Goal: Transaction & Acquisition: Purchase product/service

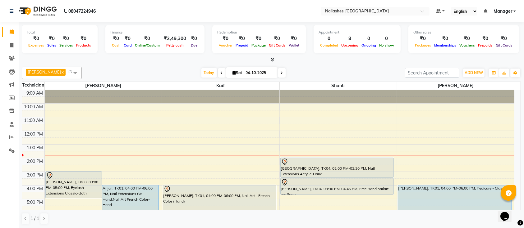
scroll to position [28, 0]
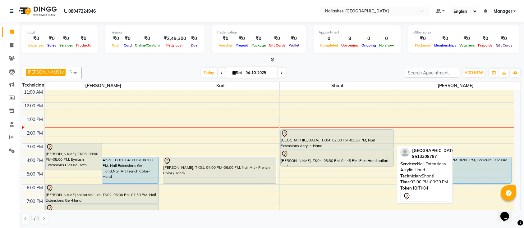
click at [375, 135] on div at bounding box center [337, 133] width 113 height 7
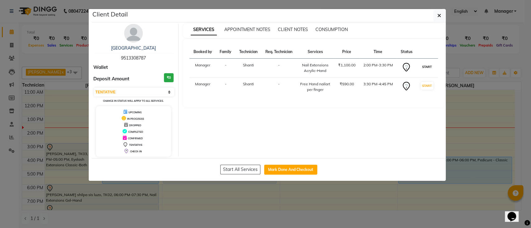
click at [433, 67] on button "START" at bounding box center [426, 67] width 13 height 8
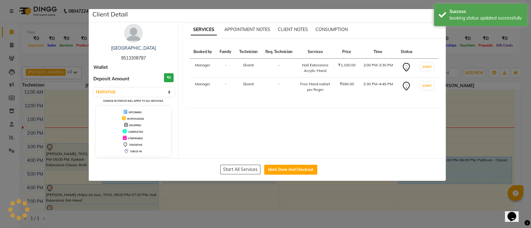
select select "select"
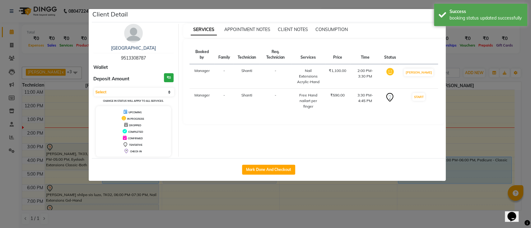
click at [467, 64] on ngb-modal-window "Client Detail [PERSON_NAME] 9513308787 Wallet Deposit Amount ₹0 Select IN SERVI…" at bounding box center [265, 114] width 531 height 228
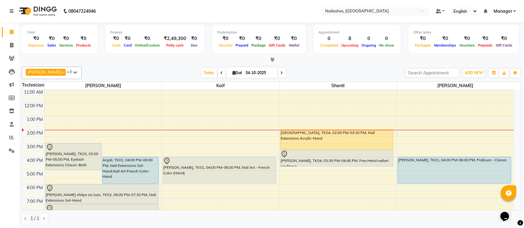
click at [173, 145] on div "9:00 AM 10:00 AM 11:00 AM 12:00 PM 1:00 PM 2:00 PM 3:00 PM 4:00 PM 5:00 PM 6:00…" at bounding box center [268, 157] width 492 height 191
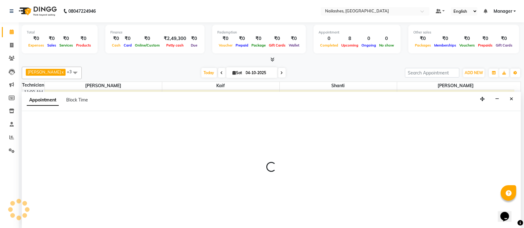
select select "29607"
select select "900"
select select "tentative"
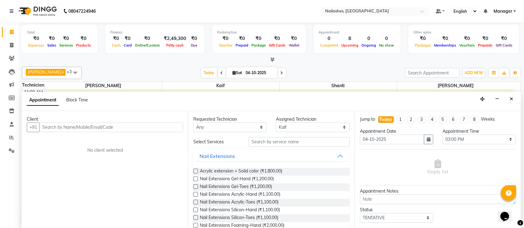
click at [153, 131] on input "text" at bounding box center [111, 128] width 144 height 10
click at [164, 127] on input "text" at bounding box center [111, 128] width 144 height 10
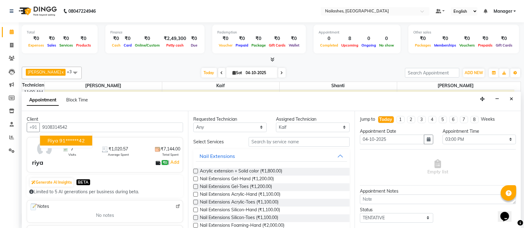
click at [77, 136] on button "[PERSON_NAME] 91******42" at bounding box center [66, 141] width 52 height 10
type input "91******42"
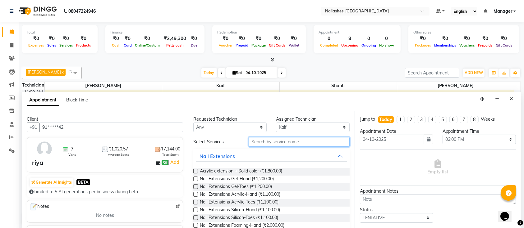
drag, startPoint x: 262, startPoint y: 136, endPoint x: 276, endPoint y: 142, distance: 15.1
click at [263, 137] on input "text" at bounding box center [299, 142] width 101 height 10
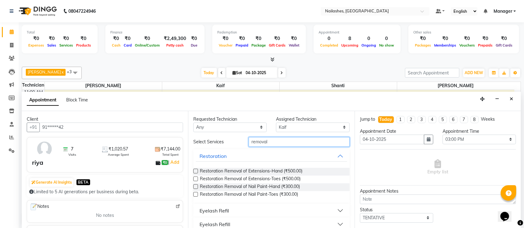
type input "removal"
click at [196, 186] on label at bounding box center [195, 187] width 5 height 5
click at [196, 186] on input "checkbox" at bounding box center [195, 188] width 4 height 4
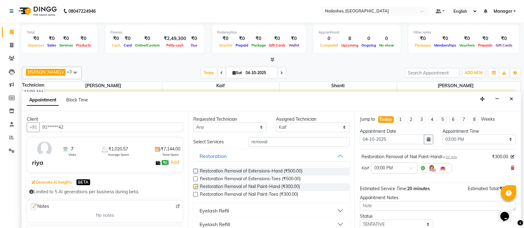
checkbox input "false"
drag, startPoint x: 279, startPoint y: 140, endPoint x: 221, endPoint y: 144, distance: 58.2
click at [221, 144] on div "Select Services removal" at bounding box center [271, 142] width 165 height 10
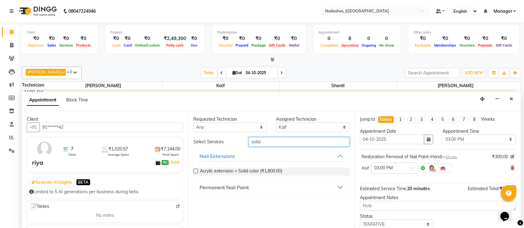
type input "solid"
click at [214, 188] on div "Permanent Nail Paint" at bounding box center [224, 187] width 49 height 7
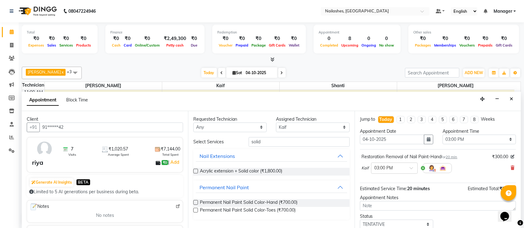
click at [195, 201] on label at bounding box center [195, 202] width 5 height 5
click at [195, 201] on input "checkbox" at bounding box center [195, 203] width 4 height 4
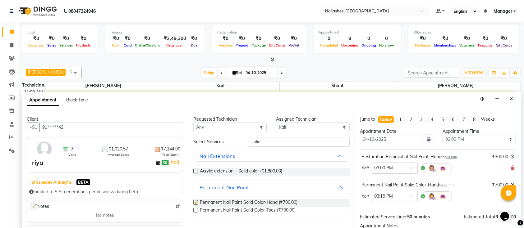
checkbox input "false"
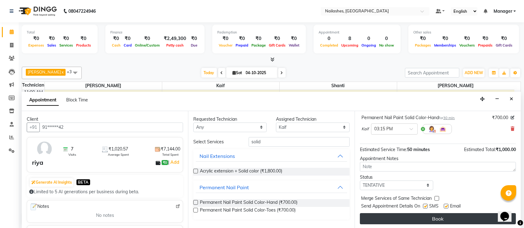
click at [397, 220] on button "Book" at bounding box center [438, 219] width 156 height 11
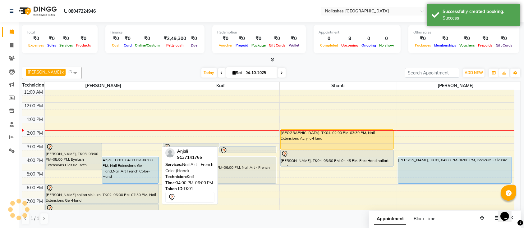
scroll to position [0, 0]
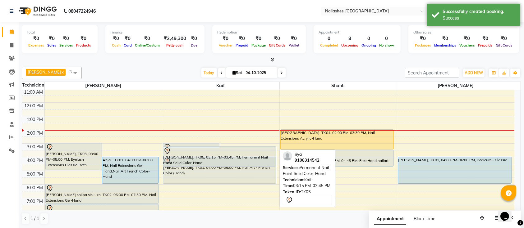
drag, startPoint x: 256, startPoint y: 151, endPoint x: 254, endPoint y: 166, distance: 14.8
click at [254, 166] on div "[PERSON_NAME], TK05, 03:00 PM-03:20 PM, Restoration Removal of Nail Paint-Hand …" at bounding box center [220, 157] width 117 height 191
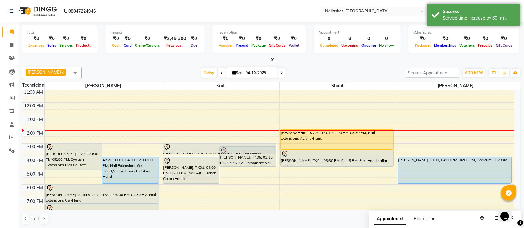
drag, startPoint x: 195, startPoint y: 147, endPoint x: 195, endPoint y: 154, distance: 7.2
click at [195, 154] on div "[PERSON_NAME], TK05, 03:00 PM-03:20 PM, Restoration Removal of Nail Paint-Hand …" at bounding box center [220, 157] width 117 height 191
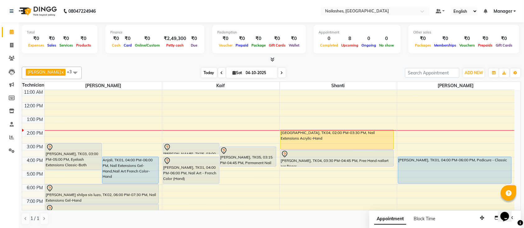
drag, startPoint x: 198, startPoint y: 71, endPoint x: 203, endPoint y: 72, distance: 5.4
click at [201, 71] on span "Today" at bounding box center [209, 73] width 16 height 10
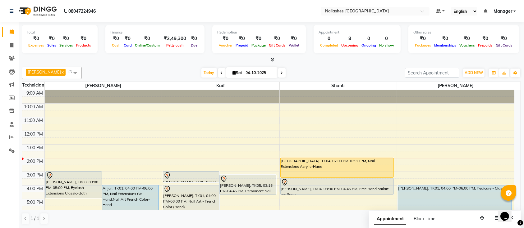
click at [153, 71] on div "[DATE] [DATE]" at bounding box center [243, 72] width 317 height 9
click at [329, 66] on div "Ismail x Shanti x [PERSON_NAME] x Kaif x +3 UnSelect All Ismail Kaif Shanti [PE…" at bounding box center [271, 145] width 499 height 163
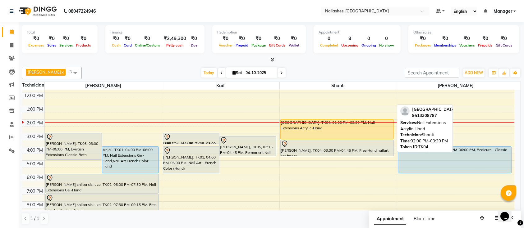
scroll to position [28, 0]
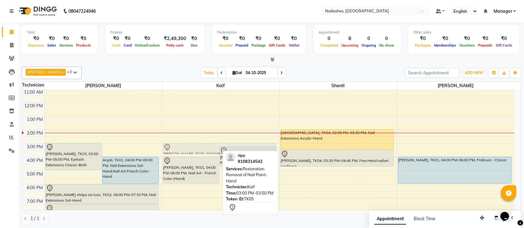
drag, startPoint x: 203, startPoint y: 146, endPoint x: 208, endPoint y: 147, distance: 4.8
click at [208, 147] on div "[PERSON_NAME], TK05, 03:00 PM-03:50 PM, Restoration Removal of Nail Paint-Hand …" at bounding box center [220, 157] width 117 height 191
drag, startPoint x: 189, startPoint y: 148, endPoint x: 206, endPoint y: 141, distance: 18.0
click at [206, 141] on div "[PERSON_NAME], TK05, 03:00 PM-03:50 PM, Restoration Removal of Nail Paint-Hand …" at bounding box center [220, 157] width 117 height 191
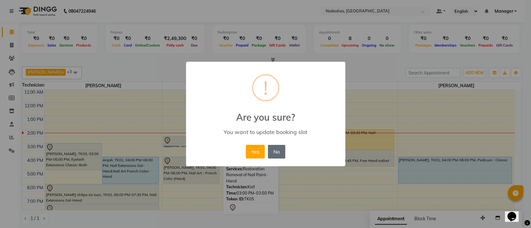
click at [275, 154] on button "No" at bounding box center [276, 152] width 17 height 14
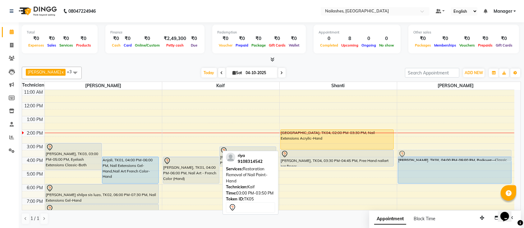
drag, startPoint x: 187, startPoint y: 148, endPoint x: 421, endPoint y: 157, distance: 233.6
click at [421, 157] on tr "[PERSON_NAME], TK03, 03:00 PM-05:00 PM, Eyelash Extensions Classic-Both Anjali,…" at bounding box center [268, 157] width 492 height 191
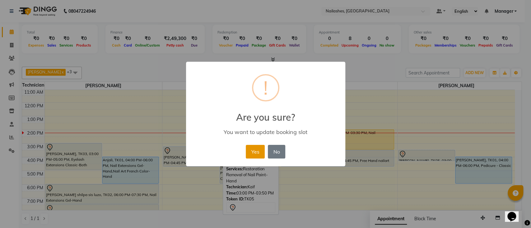
click at [259, 155] on button "Yes" at bounding box center [255, 152] width 19 height 14
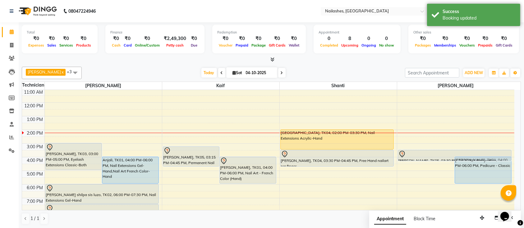
click at [431, 161] on div "9:00 AM 10:00 AM 11:00 AM 12:00 PM 1:00 PM 2:00 PM 3:00 PM 4:00 PM 5:00 PM 6:00…" at bounding box center [268, 157] width 492 height 191
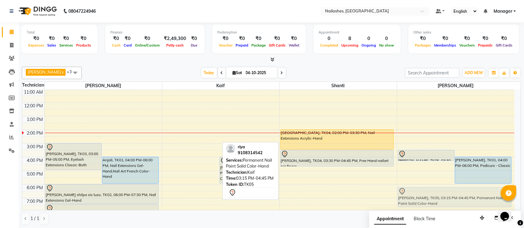
scroll to position [29, 0]
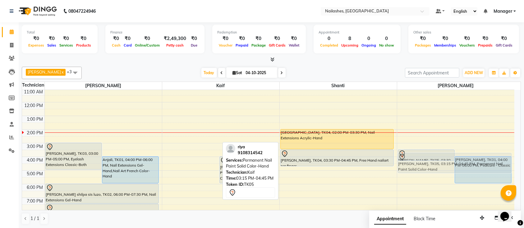
drag, startPoint x: 187, startPoint y: 156, endPoint x: 449, endPoint y: 161, distance: 261.5
click at [449, 161] on tr "[PERSON_NAME], TK03, 03:00 PM-05:00 PM, Eyelash Extensions Classic-Both Anjali,…" at bounding box center [268, 157] width 492 height 191
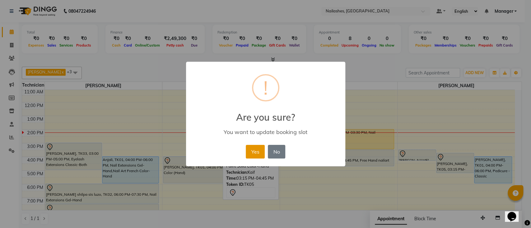
click at [251, 151] on button "Yes" at bounding box center [255, 152] width 19 height 14
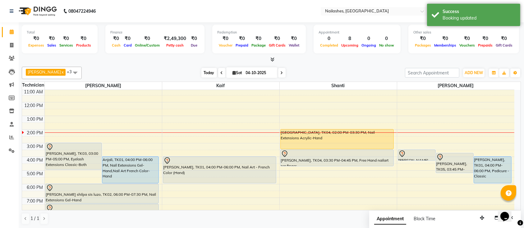
click at [201, 76] on span "Today" at bounding box center [209, 73] width 16 height 10
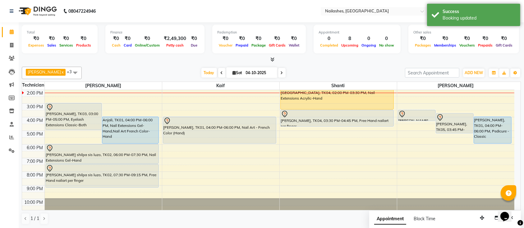
click at [321, 75] on div "[DATE] [DATE]" at bounding box center [243, 72] width 317 height 9
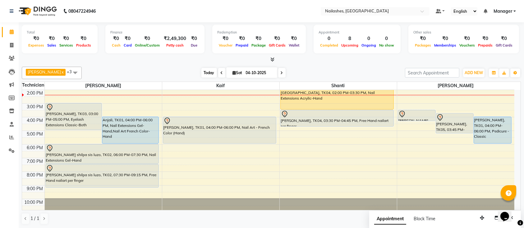
click at [201, 71] on span "Today" at bounding box center [209, 73] width 16 height 10
click at [512, 125] on div "9:00 AM 10:00 AM 11:00 AM 12:00 PM 1:00 PM 2:00 PM 3:00 PM 4:00 PM 5:00 PM 6:00…" at bounding box center [268, 117] width 492 height 191
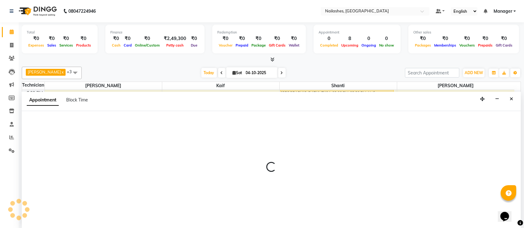
scroll to position [0, 0]
select select "33291"
select select "tentative"
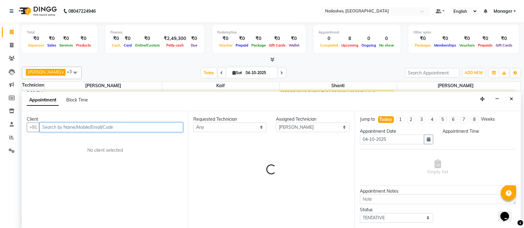
select select "990"
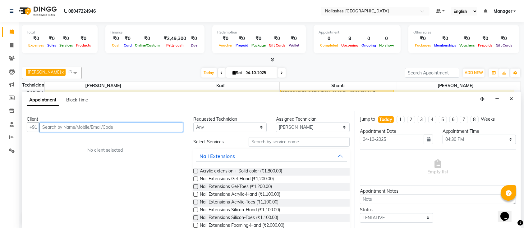
click at [81, 128] on input "text" at bounding box center [111, 128] width 144 height 10
type input "9"
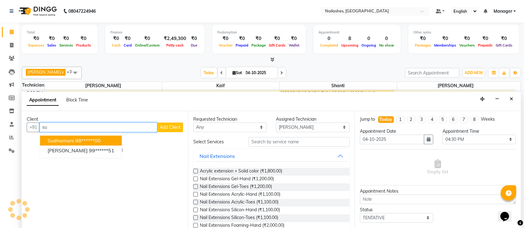
type input "s"
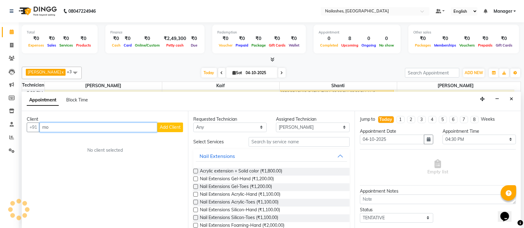
type input "m"
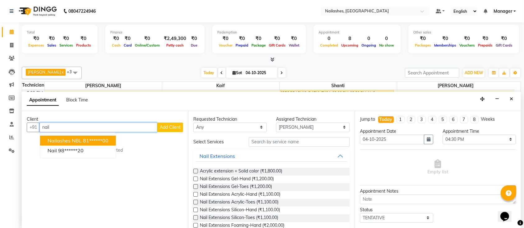
click at [92, 140] on ngb-highlight "81******00" at bounding box center [95, 141] width 25 height 6
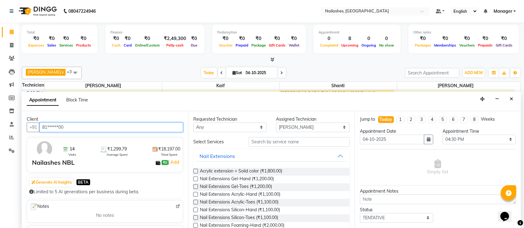
type input "81******00"
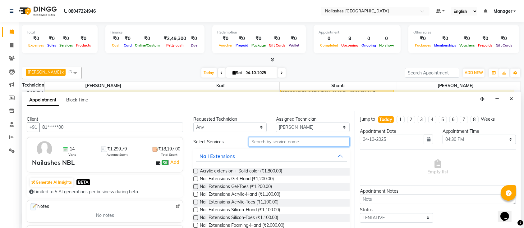
click at [255, 143] on input "text" at bounding box center [299, 142] width 101 height 10
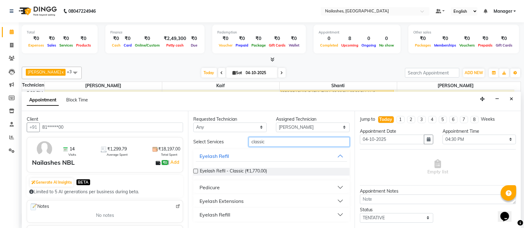
type input "classic"
click at [230, 187] on button "Pedicure" at bounding box center [271, 187] width 151 height 11
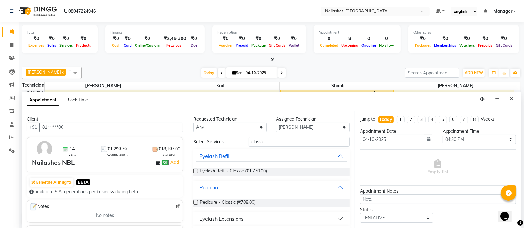
click at [194, 200] on label at bounding box center [195, 202] width 5 height 5
click at [194, 201] on input "checkbox" at bounding box center [195, 203] width 4 height 4
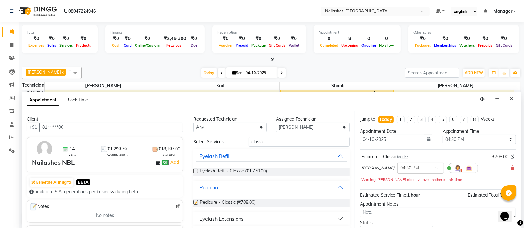
checkbox input "false"
drag, startPoint x: 261, startPoint y: 142, endPoint x: 264, endPoint y: 141, distance: 3.2
click at [261, 142] on input "classic" at bounding box center [299, 142] width 101 height 10
click at [268, 140] on input "classic" at bounding box center [299, 142] width 101 height 10
drag, startPoint x: 268, startPoint y: 140, endPoint x: 212, endPoint y: 142, distance: 56.3
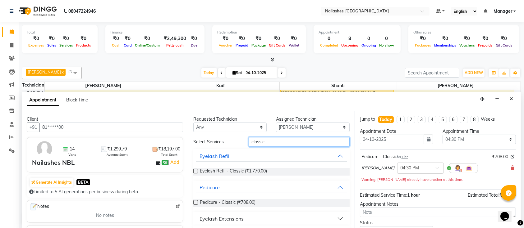
click at [212, 142] on div "Select Services classic" at bounding box center [271, 142] width 165 height 10
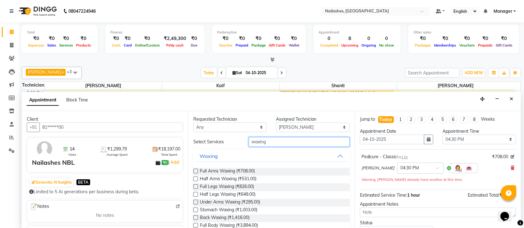
type input "waxing"
click at [196, 185] on label at bounding box center [195, 187] width 5 height 5
click at [196, 186] on input "checkbox" at bounding box center [195, 188] width 4 height 4
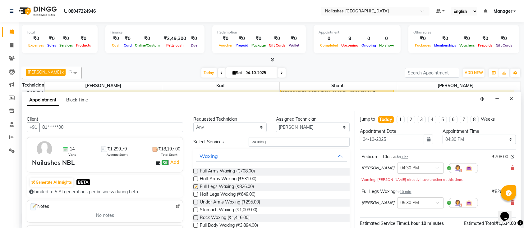
checkbox input "false"
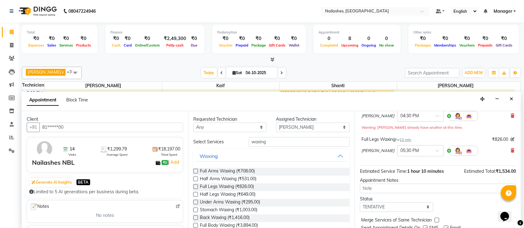
scroll to position [74, 0]
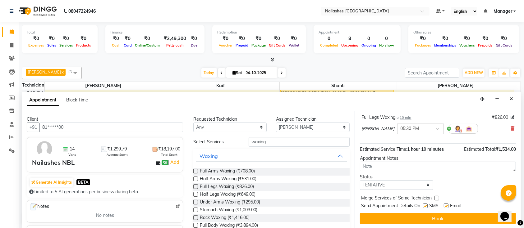
click at [382, 160] on div "Appointment Notes" at bounding box center [438, 158] width 156 height 7
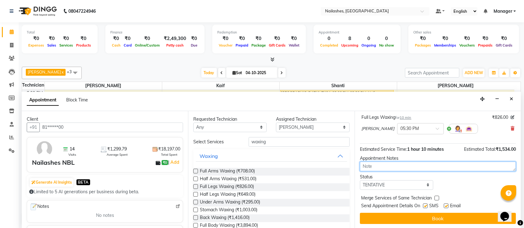
drag, startPoint x: 382, startPoint y: 161, endPoint x: 391, endPoint y: 168, distance: 11.1
click at [384, 163] on textarea at bounding box center [438, 167] width 156 height 10
click at [391, 168] on textarea at bounding box center [438, 167] width 156 height 10
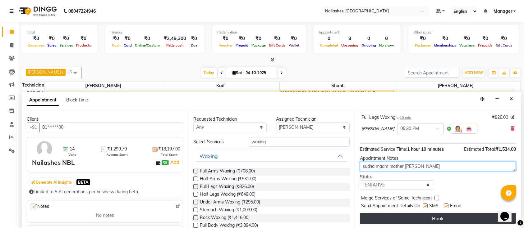
type textarea "sudha maam mother [PERSON_NAME]"
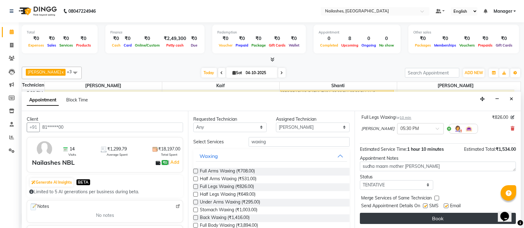
click at [404, 215] on button "Book" at bounding box center [438, 218] width 156 height 11
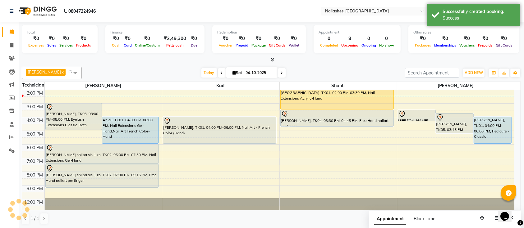
scroll to position [0, 0]
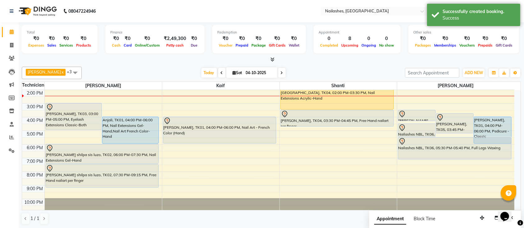
drag, startPoint x: 423, startPoint y: 140, endPoint x: 423, endPoint y: 157, distance: 16.8
click at [423, 157] on div "[PERSON_NAME], TK05, 03:30 PM-04:20 PM, Restoration Removal of Nail Paint-Hand …" at bounding box center [455, 117] width 117 height 191
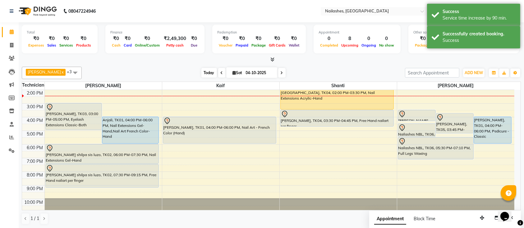
click at [201, 74] on span "Today" at bounding box center [209, 73] width 16 height 10
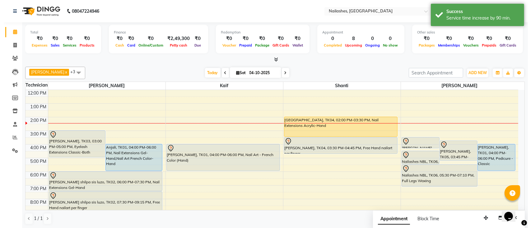
scroll to position [70, 0]
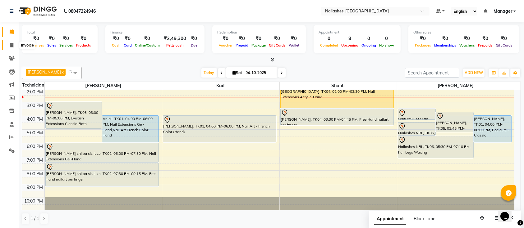
click at [11, 43] on icon at bounding box center [11, 45] width 3 height 5
select select "service"
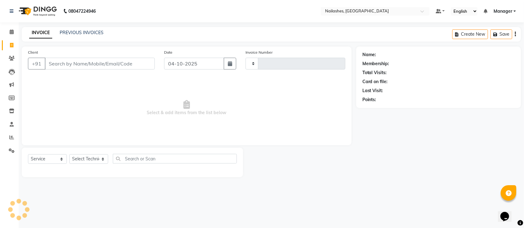
type input "0783"
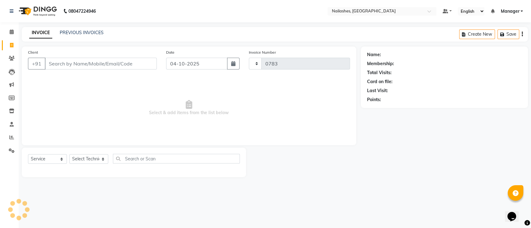
select select "4407"
click at [87, 65] on input "Client" at bounding box center [101, 64] width 112 height 12
click at [90, 158] on select "Select Technician [PERSON_NAME] Manager Owner [PERSON_NAME]" at bounding box center [88, 159] width 39 height 10
select select "29607"
click at [69, 154] on select "Select Technician [PERSON_NAME] Manager Owner [PERSON_NAME]" at bounding box center [88, 159] width 39 height 10
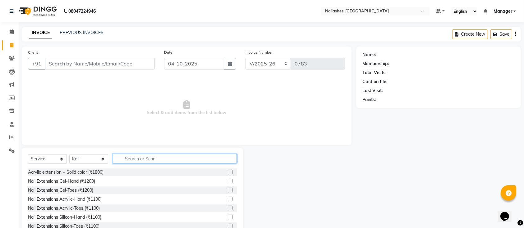
click at [149, 158] on input "text" at bounding box center [175, 159] width 124 height 10
type input "1200"
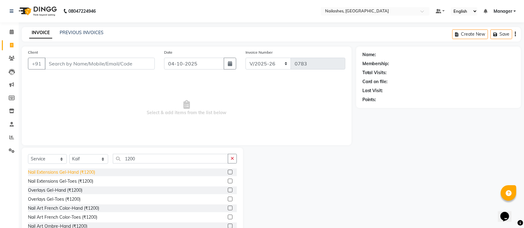
click at [75, 169] on div "Nail Extensions Gel-Hand (₹1200)" at bounding box center [61, 172] width 67 height 7
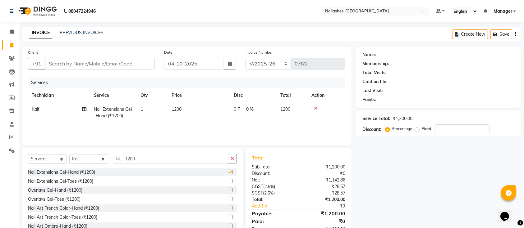
checkbox input "false"
drag, startPoint x: 231, startPoint y: 159, endPoint x: 175, endPoint y: 159, distance: 55.9
click at [229, 159] on button "button" at bounding box center [232, 159] width 9 height 10
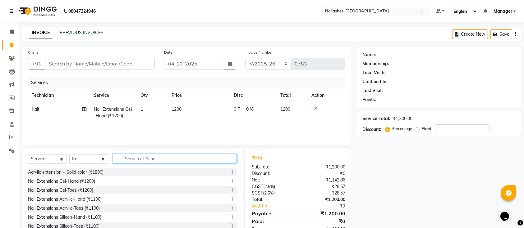
click at [151, 158] on input "text" at bounding box center [175, 159] width 124 height 10
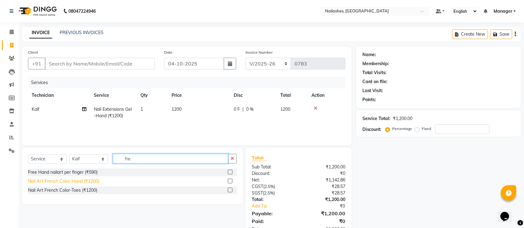
type input "fre"
click at [70, 180] on div "Nail Art French Color-Hand (₹1200)" at bounding box center [63, 181] width 71 height 7
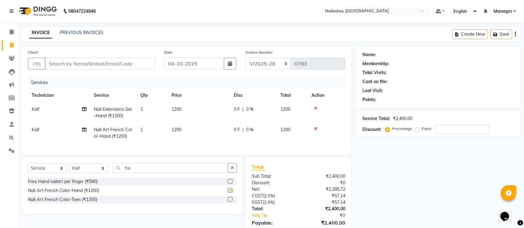
checkbox input "false"
click at [153, 106] on td "1" at bounding box center [152, 113] width 31 height 21
select select "29607"
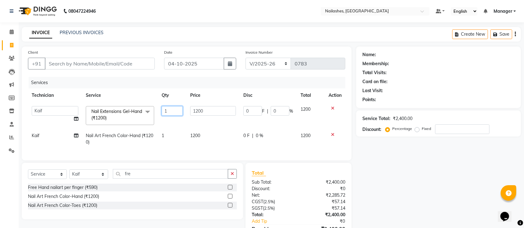
click at [180, 112] on input "1" at bounding box center [172, 111] width 21 height 10
type input "5"
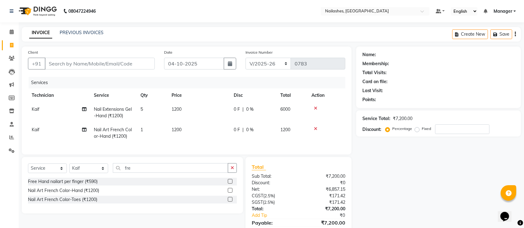
click at [171, 133] on tr "Kaif Nail Art French Color-Hand (₹1200) 1 1200 0 F | 0 % 1200" at bounding box center [186, 133] width 317 height 21
click at [147, 133] on td "1" at bounding box center [152, 133] width 31 height 21
select select "29607"
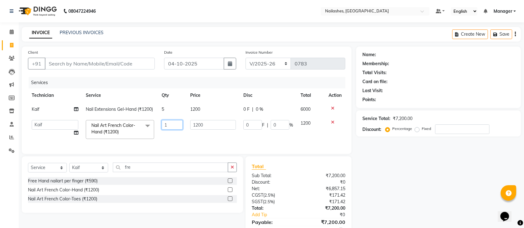
click at [177, 130] on input "1" at bounding box center [172, 125] width 21 height 10
type input "5"
drag, startPoint x: 438, startPoint y: 168, endPoint x: 427, endPoint y: 172, distance: 11.2
click at [431, 170] on div "Name: Membership: Total Visits: Card on file: Last Visit: Points: Service Total…" at bounding box center [440, 147] width 169 height 201
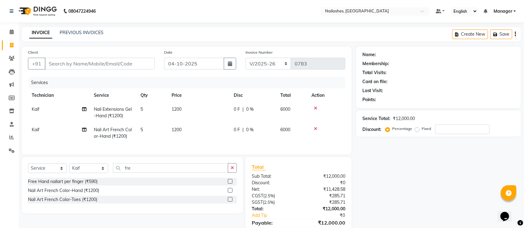
click at [189, 107] on td "1200" at bounding box center [199, 113] width 62 height 21
select select "29607"
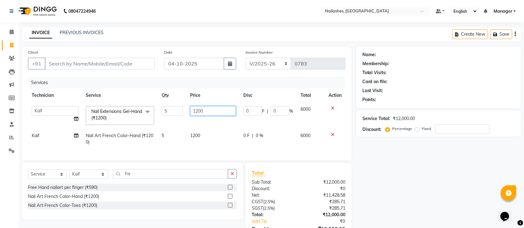
click at [215, 109] on input "1200" at bounding box center [213, 111] width 46 height 10
type input "120"
click at [206, 128] on tbody "[PERSON_NAME] Manager Owner Shanti [PERSON_NAME] Nail Extensions Gel-Hand (₹120…" at bounding box center [186, 126] width 317 height 47
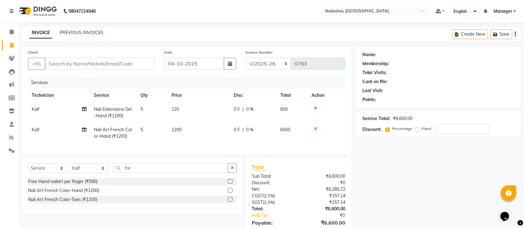
click at [196, 131] on td "1200" at bounding box center [199, 133] width 62 height 21
select select "29607"
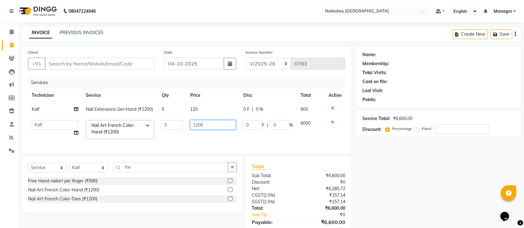
click at [201, 128] on input "1200" at bounding box center [213, 125] width 46 height 10
type input "120"
click at [433, 188] on div "Name: Membership: Total Visits: Card on file: Last Visit: Points: Service Total…" at bounding box center [440, 147] width 169 height 201
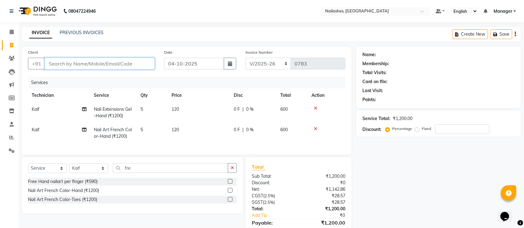
click at [85, 61] on input "Client" at bounding box center [100, 64] width 110 height 12
type input "9"
type input "0"
type input "9916365765"
click at [138, 66] on span "Add Client" at bounding box center [139, 64] width 25 height 6
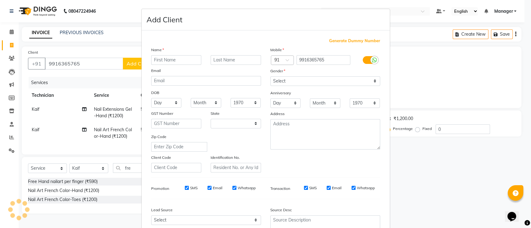
select select "21"
click at [173, 59] on input "text" at bounding box center [176, 60] width 50 height 10
type input "sandiya"
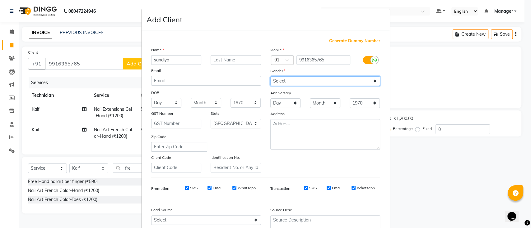
click at [321, 77] on select "Select [DEMOGRAPHIC_DATA] [DEMOGRAPHIC_DATA] Other Prefer Not To Say" at bounding box center [325, 81] width 110 height 10
select select "[DEMOGRAPHIC_DATA]"
click at [270, 76] on select "Select [DEMOGRAPHIC_DATA] [DEMOGRAPHIC_DATA] Other Prefer Not To Say" at bounding box center [325, 81] width 110 height 10
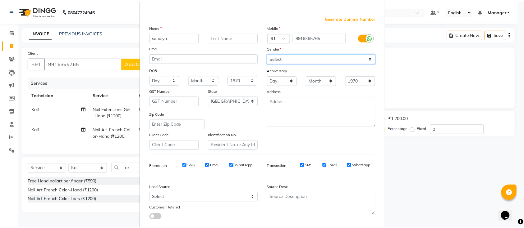
scroll to position [57, 0]
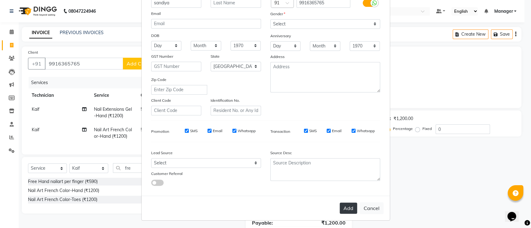
click at [351, 211] on button "Add" at bounding box center [347, 208] width 17 height 11
type input "99******65"
select select
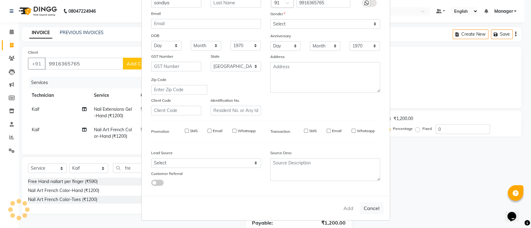
select select "null"
select select
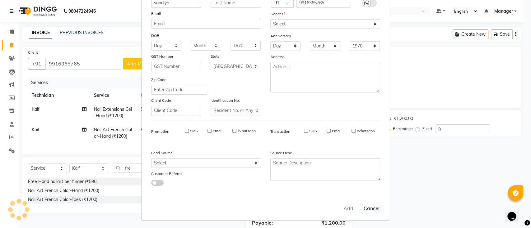
checkbox input "false"
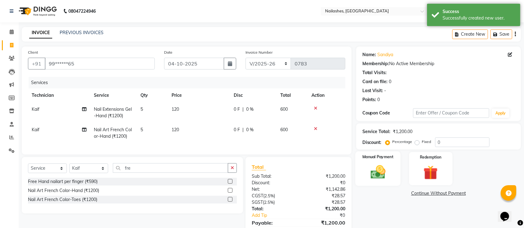
click at [383, 179] on img at bounding box center [378, 172] width 24 height 17
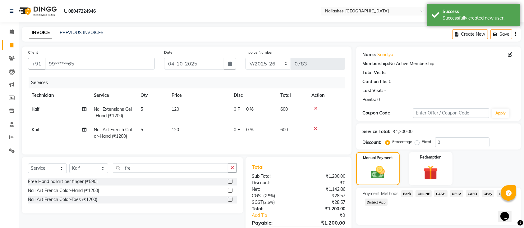
click at [440, 194] on span "CASH" at bounding box center [440, 194] width 13 height 7
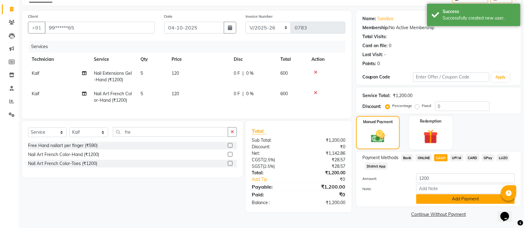
click at [438, 195] on button "Add Payment" at bounding box center [465, 200] width 99 height 10
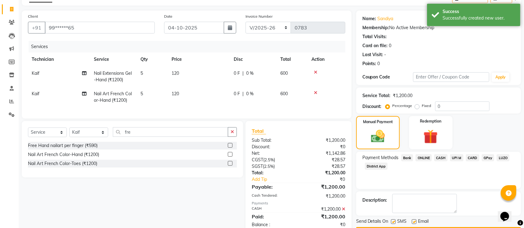
scroll to position [58, 0]
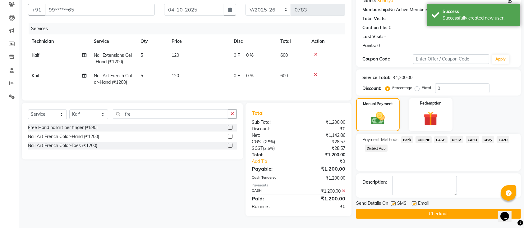
click at [423, 210] on button "Checkout" at bounding box center [438, 214] width 165 height 10
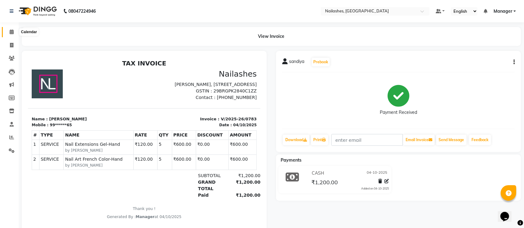
click at [10, 30] on icon at bounding box center [12, 32] width 4 height 5
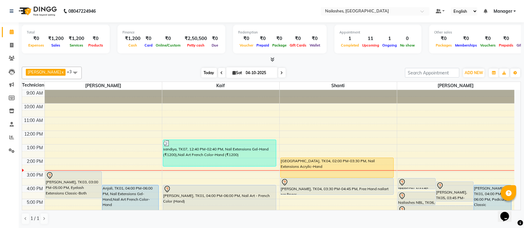
click at [201, 69] on span "Today" at bounding box center [209, 73] width 16 height 10
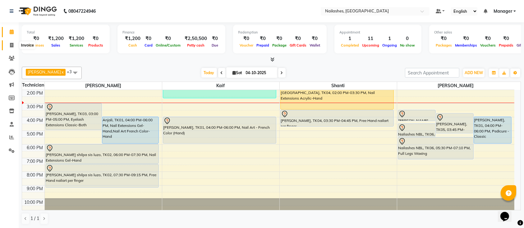
drag, startPoint x: 14, startPoint y: 40, endPoint x: 12, endPoint y: 49, distance: 9.3
click at [12, 49] on li "Invoice" at bounding box center [9, 45] width 19 height 13
click at [12, 49] on link "Invoice" at bounding box center [9, 45] width 15 height 10
select select "service"
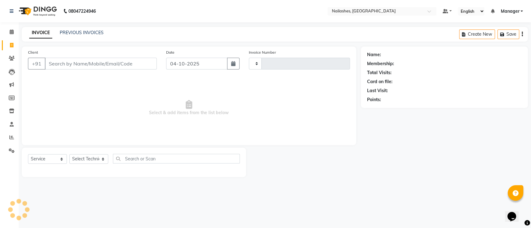
type input "0784"
select select "4407"
click at [77, 30] on div "PREVIOUS INVOICES" at bounding box center [82, 33] width 44 height 7
click at [78, 31] on link "PREVIOUS INVOICES" at bounding box center [82, 33] width 44 height 6
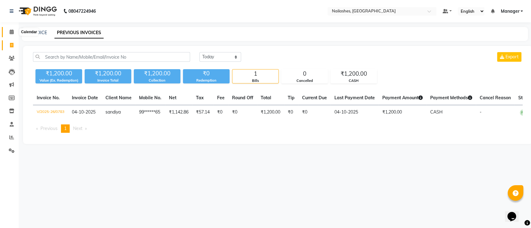
click at [11, 31] on icon at bounding box center [12, 32] width 4 height 5
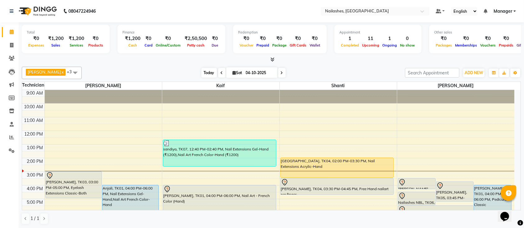
click at [202, 74] on span "Today" at bounding box center [209, 73] width 16 height 10
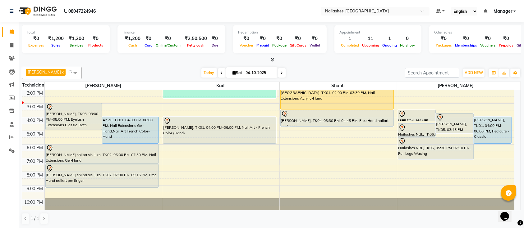
click at [184, 67] on div "Ismail x Shanti x [PERSON_NAME] x Kaif x +3 UnSelect All Ismail Kaif Shanti [PE…" at bounding box center [271, 73] width 499 height 12
click at [174, 65] on div "Ismail x Shanti x [PERSON_NAME] x Kaif x +3 UnSelect All Ismail Kaif Shanti [PE…" at bounding box center [271, 145] width 499 height 163
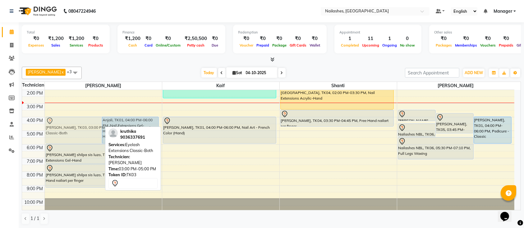
drag, startPoint x: 70, startPoint y: 111, endPoint x: 68, endPoint y: 123, distance: 11.7
click at [68, 123] on div "[PERSON_NAME], TK03, 03:00 PM-05:00 PM, Eyelash Extensions Classic-Both Anjali,…" at bounding box center [103, 117] width 117 height 191
drag, startPoint x: 68, startPoint y: 123, endPoint x: 65, endPoint y: 134, distance: 11.6
click at [65, 134] on div "[PERSON_NAME], TK03, 03:00 PM-05:00 PM, Eyelash Extensions Classic-Both Anjali,…" at bounding box center [103, 117] width 117 height 191
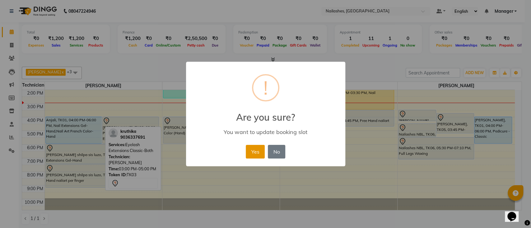
click at [252, 153] on button "Yes" at bounding box center [255, 152] width 19 height 14
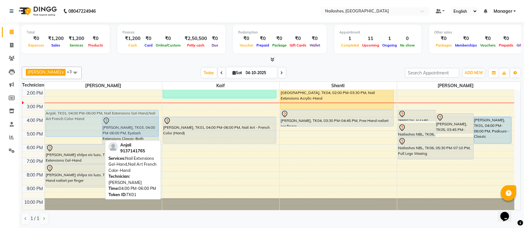
drag, startPoint x: 82, startPoint y: 140, endPoint x: 75, endPoint y: 140, distance: 6.8
click at [80, 134] on div "Anjali, TK01, 04:00 PM-06:00 PM, Nail Extensions Gel-Hand,Nail Art French Color…" at bounding box center [103, 117] width 117 height 191
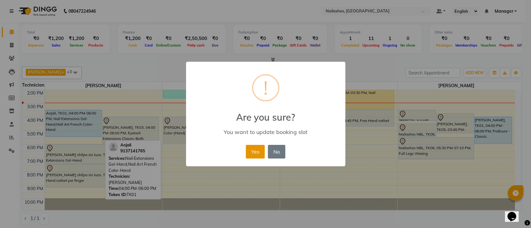
click at [262, 147] on button "Yes" at bounding box center [255, 152] width 19 height 14
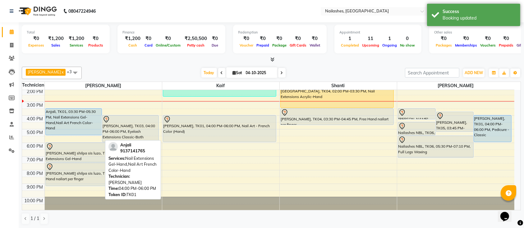
scroll to position [70, 0]
drag, startPoint x: 191, startPoint y: 172, endPoint x: 186, endPoint y: 201, distance: 29.5
click at [186, 201] on div "9:00 AM 10:00 AM 11:00 AM 12:00 PM 1:00 PM 2:00 PM 3:00 PM 4:00 PM 5:00 PM 6:00…" at bounding box center [268, 115] width 492 height 191
click at [186, 200] on div at bounding box center [220, 203] width 117 height 13
drag, startPoint x: 186, startPoint y: 193, endPoint x: 174, endPoint y: 206, distance: 17.6
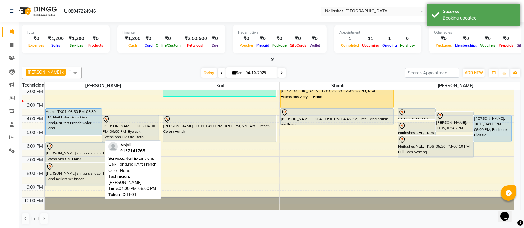
click at [175, 207] on div "9:00 AM 10:00 AM 11:00 AM 12:00 PM 1:00 PM 2:00 PM 3:00 PM 4:00 PM 5:00 PM 6:00…" at bounding box center [268, 115] width 492 height 191
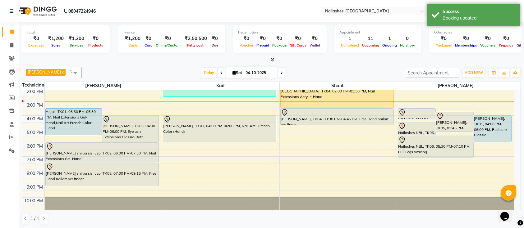
drag, startPoint x: 198, startPoint y: 152, endPoint x: 178, endPoint y: 197, distance: 50.1
click at [178, 199] on div "9:00 AM 10:00 AM 11:00 AM 12:00 PM 1:00 PM 2:00 PM 3:00 PM 4:00 PM 5:00 PM 6:00…" at bounding box center [268, 115] width 492 height 191
drag, startPoint x: 196, startPoint y: 163, endPoint x: 184, endPoint y: 223, distance: 61.8
click at [185, 224] on div "Ismail x Shanti x [PERSON_NAME] x Kaif x +3 UnSelect All Ismail Kaif Shanti [PE…" at bounding box center [271, 145] width 499 height 163
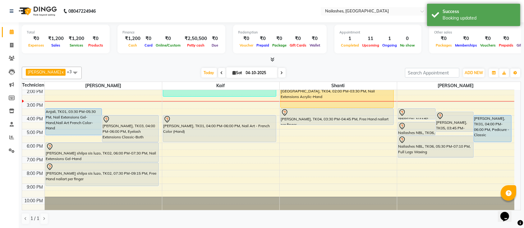
click at [180, 215] on div "1 / 1" at bounding box center [271, 219] width 499 height 12
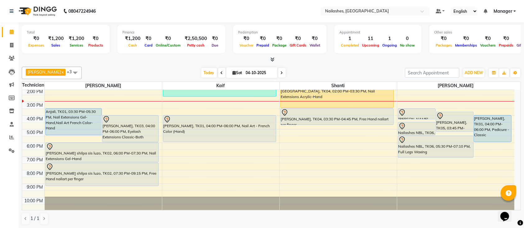
drag, startPoint x: 190, startPoint y: 170, endPoint x: 184, endPoint y: 201, distance: 31.0
click at [185, 203] on div "9:00 AM 10:00 AM 11:00 AM 12:00 PM 1:00 PM 2:00 PM 3:00 PM 4:00 PM 5:00 PM 6:00…" at bounding box center [268, 115] width 492 height 191
click at [184, 201] on div at bounding box center [220, 203] width 117 height 13
drag, startPoint x: 205, startPoint y: 165, endPoint x: 197, endPoint y: 203, distance: 39.0
click at [198, 205] on div "9:00 AM 10:00 AM 11:00 AM 12:00 PM 1:00 PM 2:00 PM 3:00 PM 4:00 PM 5:00 PM 6:00…" at bounding box center [268, 115] width 492 height 191
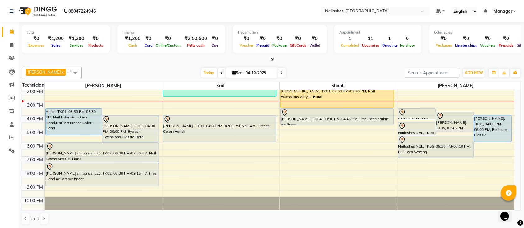
drag, startPoint x: 185, startPoint y: 194, endPoint x: 192, endPoint y: 202, distance: 10.1
click at [192, 202] on div at bounding box center [220, 203] width 117 height 13
click at [164, 68] on div "[DATE] [DATE]" at bounding box center [243, 72] width 317 height 9
drag, startPoint x: 124, startPoint y: 67, endPoint x: 105, endPoint y: 63, distance: 19.3
click at [105, 63] on div "Total ₹0 Expenses ₹1,200 Sales ₹1,200 Services ₹0 Products Finance ₹1,200 Cash …" at bounding box center [271, 125] width 505 height 207
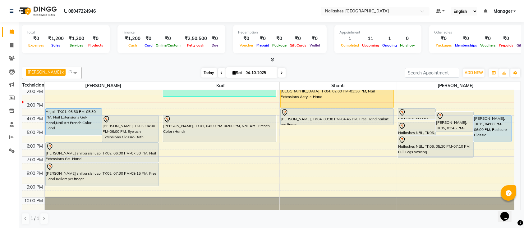
click at [204, 73] on span "Today" at bounding box center [209, 73] width 16 height 10
